Goal: Navigation & Orientation: Find specific page/section

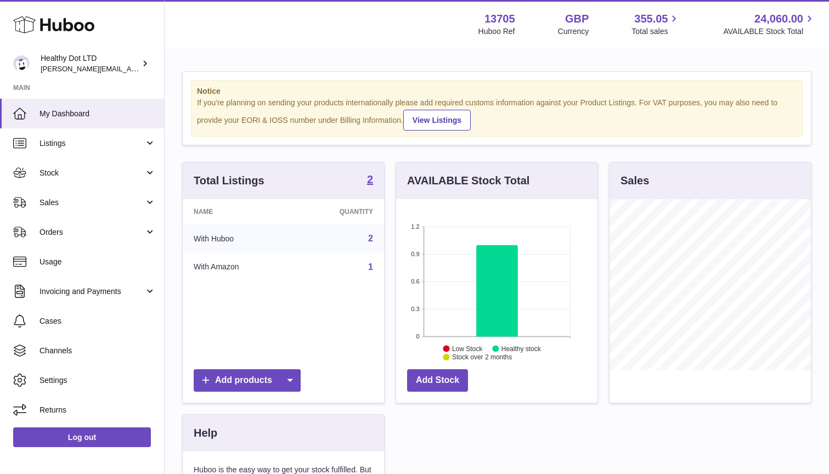
scroll to position [171, 201]
click at [95, 178] on link "Stock" at bounding box center [82, 173] width 164 height 30
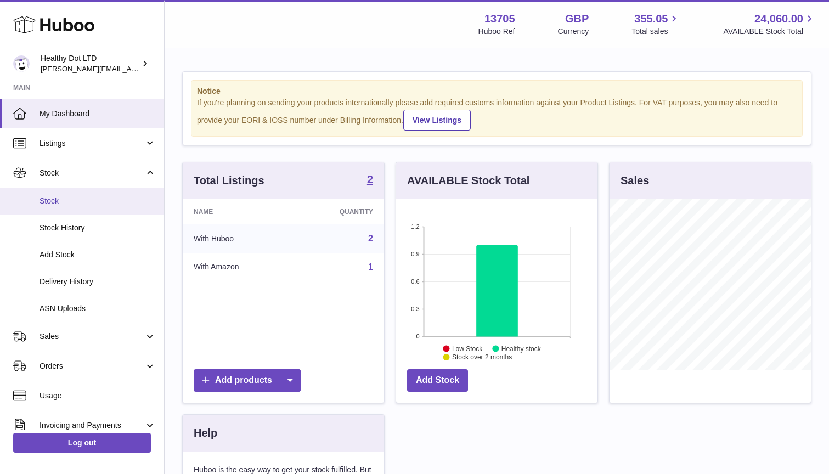
click at [95, 196] on span "Stock" at bounding box center [97, 201] width 116 height 10
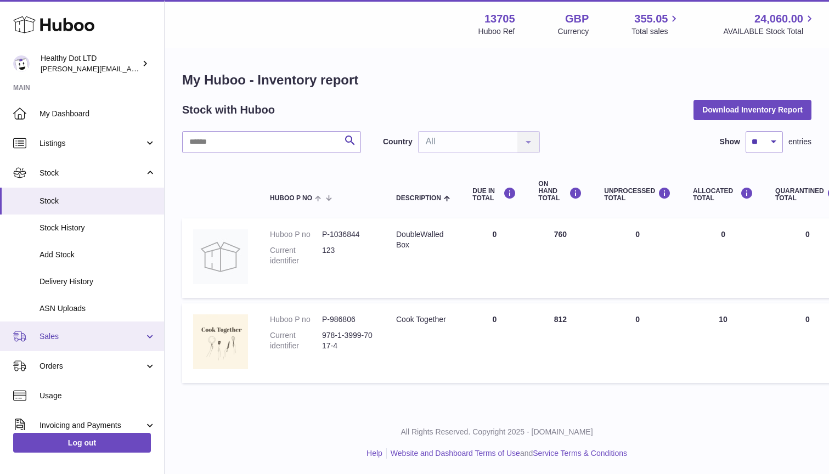
click at [78, 343] on link "Sales" at bounding box center [82, 336] width 164 height 30
click at [82, 337] on span "Sales" at bounding box center [91, 336] width 105 height 10
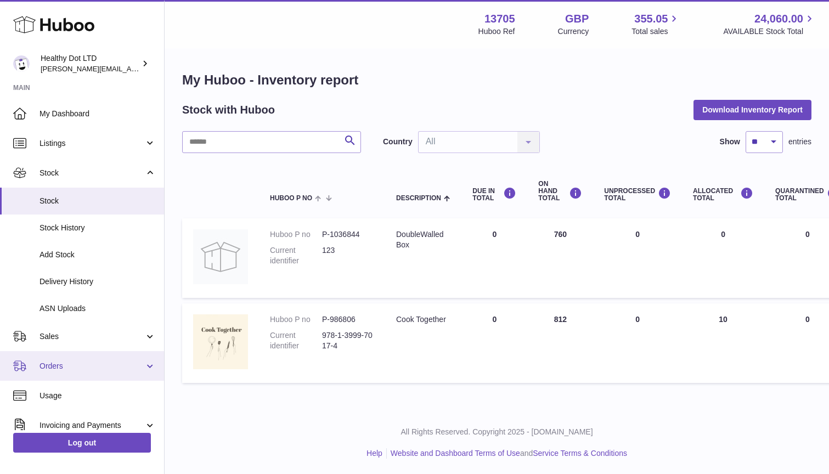
click at [81, 365] on span "Orders" at bounding box center [91, 366] width 105 height 10
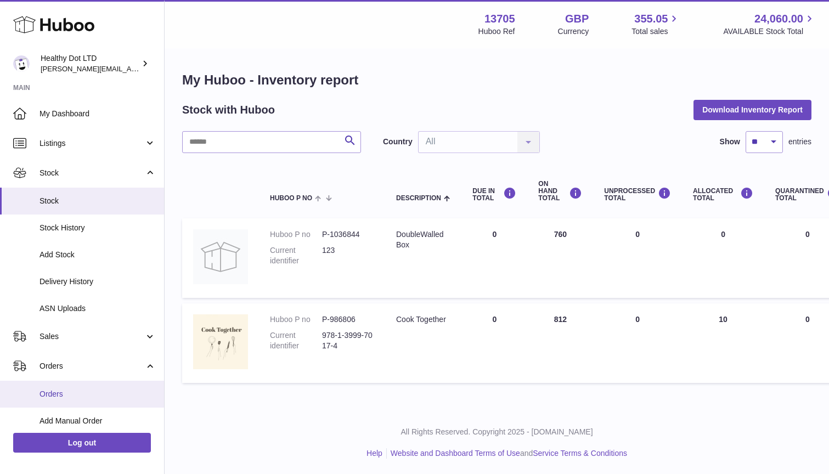
click at [81, 383] on link "Orders" at bounding box center [82, 394] width 164 height 27
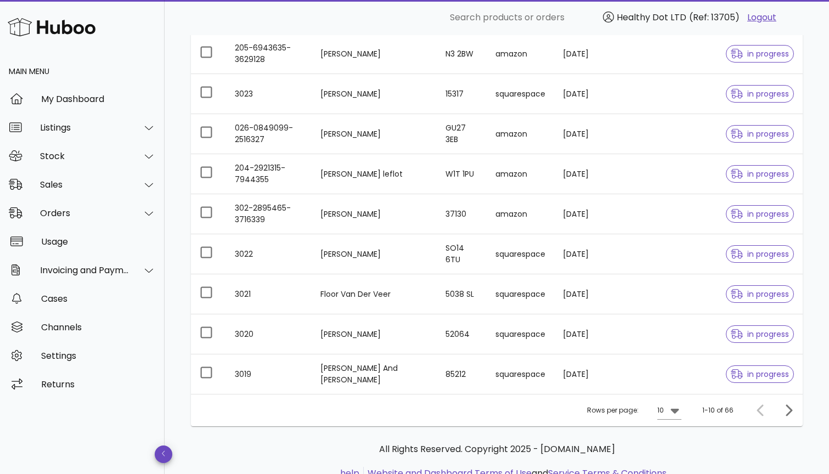
scroll to position [207, 0]
click at [791, 410] on icon "Next page" at bounding box center [788, 410] width 7 height 12
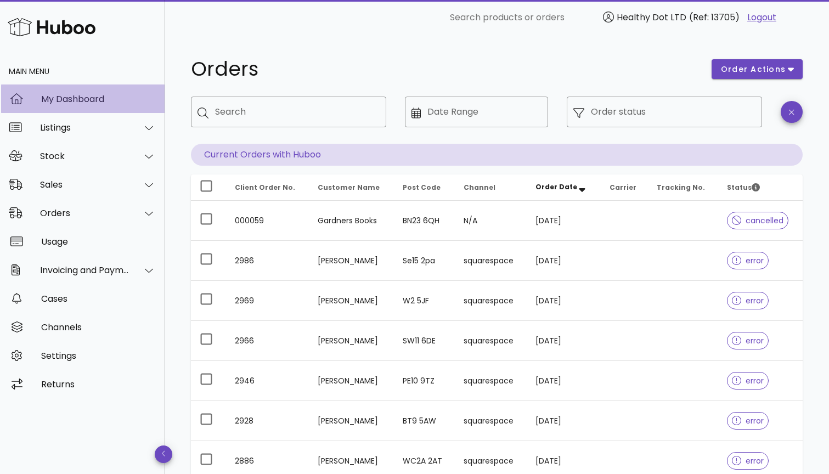
click at [107, 95] on div "My Dashboard" at bounding box center [98, 99] width 115 height 10
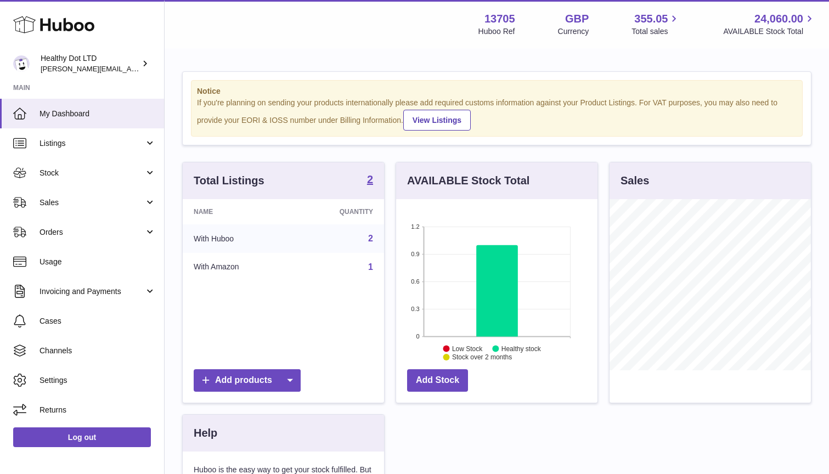
scroll to position [171, 201]
